Goal: Navigation & Orientation: Find specific page/section

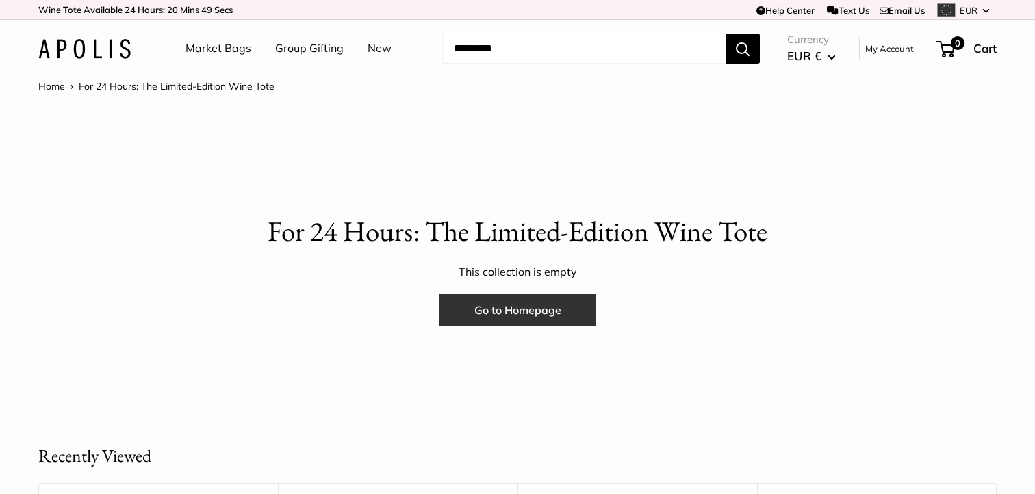
click at [528, 305] on link "Go to Homepage" at bounding box center [517, 310] width 157 height 33
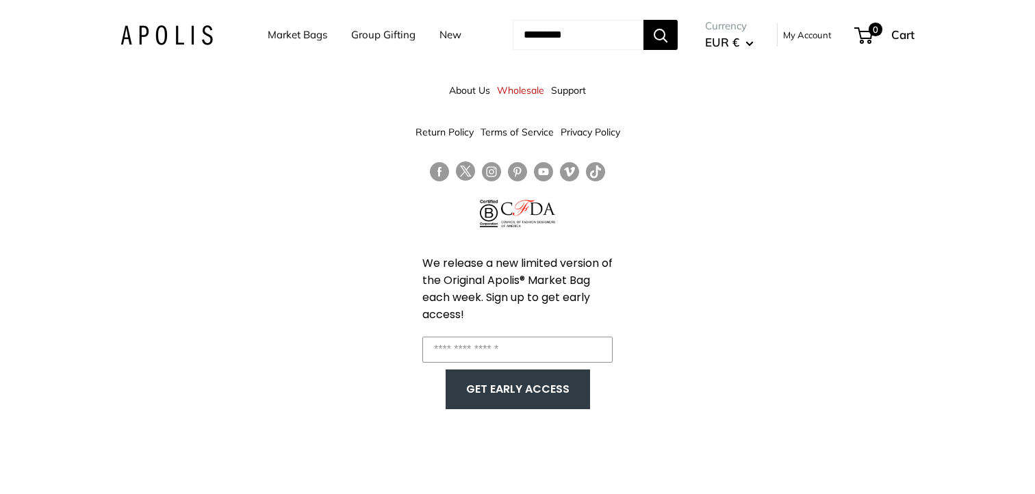
click at [439, 33] on link "New" at bounding box center [450, 34] width 22 height 19
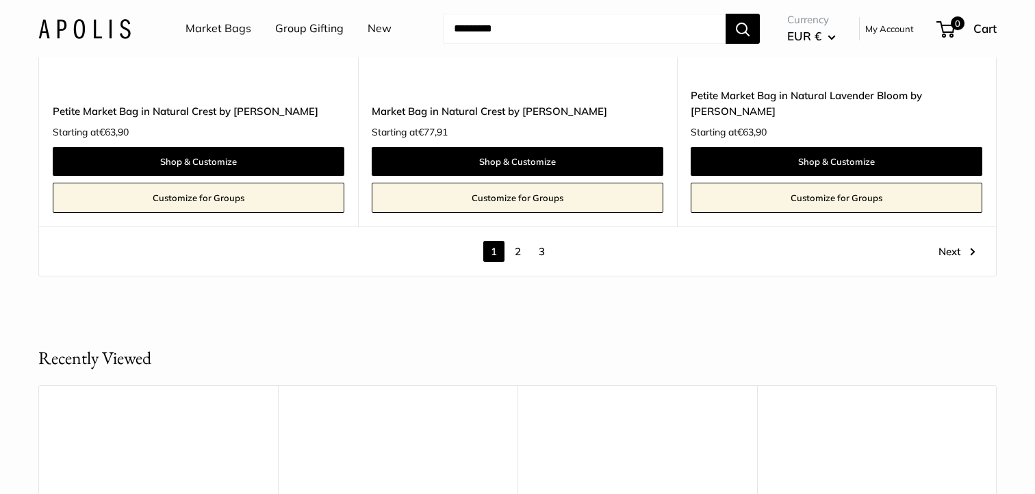
scroll to position [7899, 0]
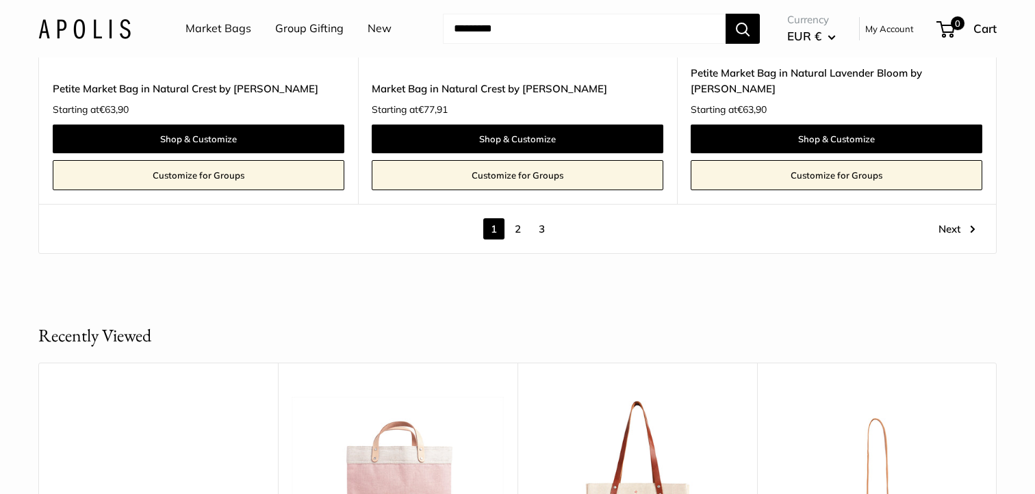
click at [513, 218] on link "2" at bounding box center [517, 228] width 21 height 21
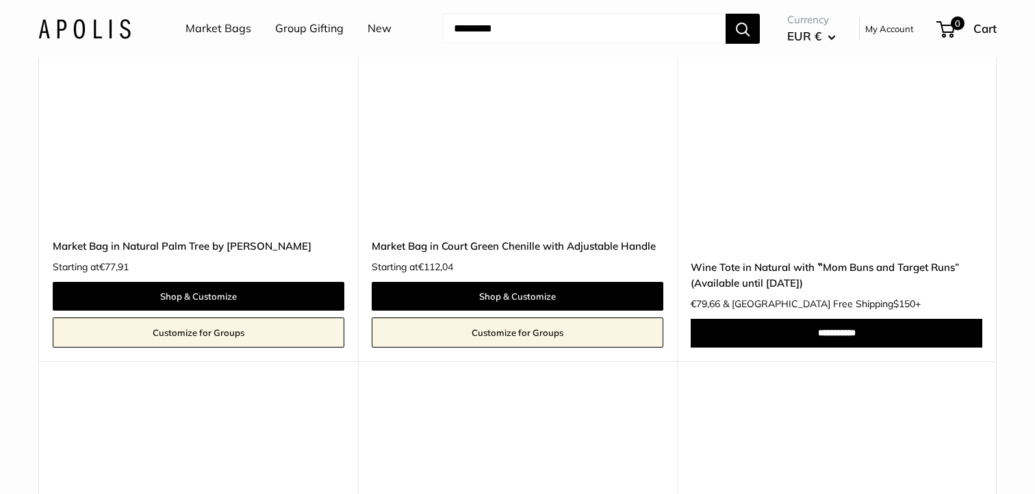
scroll to position [3175, 0]
